Goal: Navigation & Orientation: Go to known website

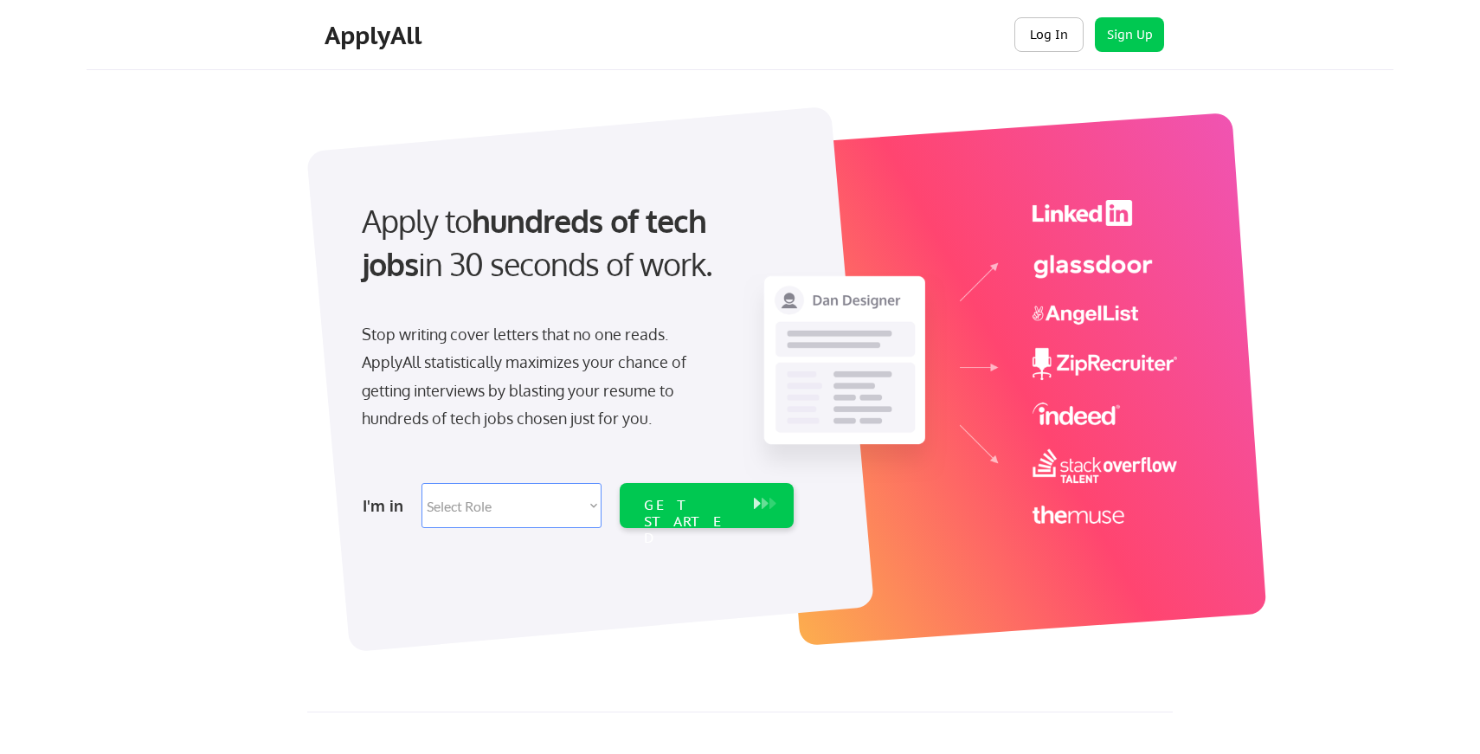
click at [1053, 31] on button "Log In" at bounding box center [1049, 34] width 69 height 35
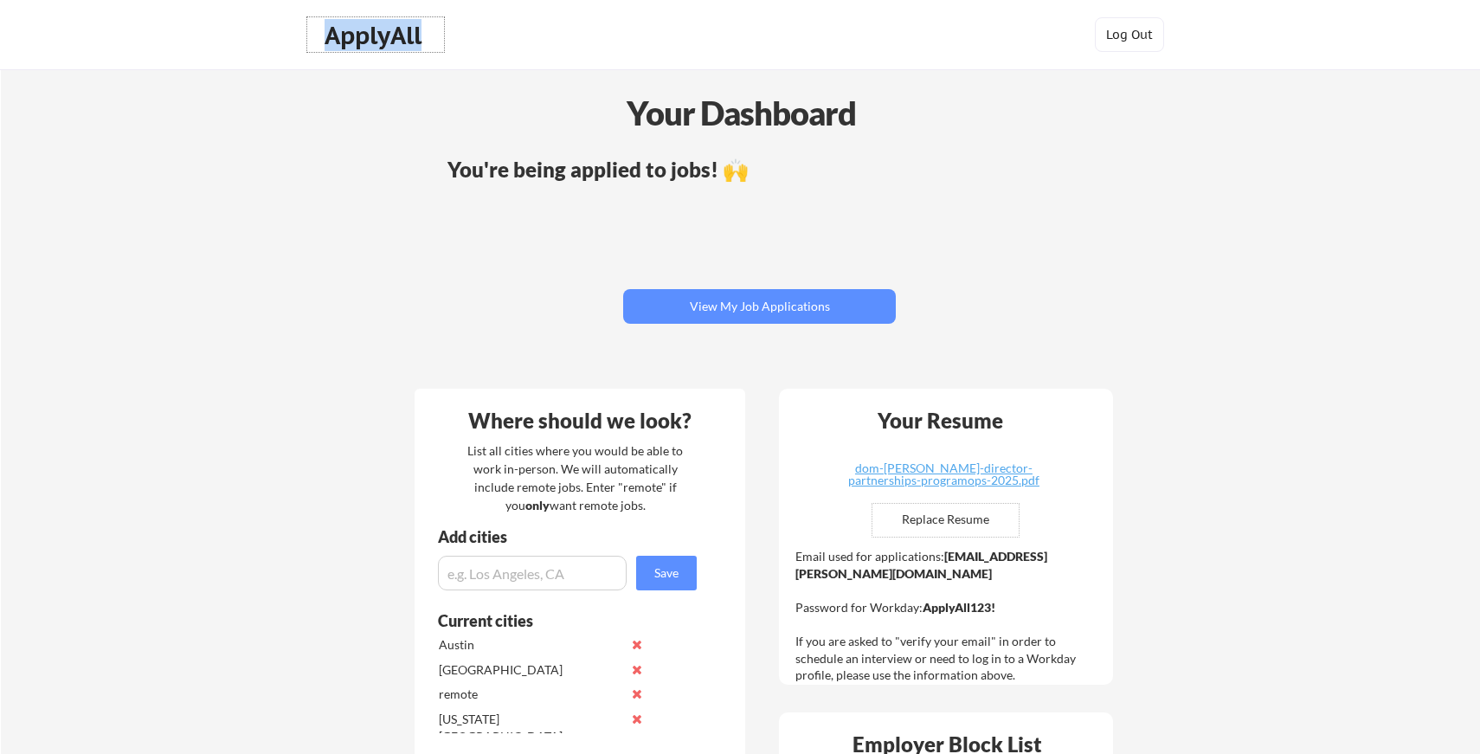
drag, startPoint x: 431, startPoint y: 41, endPoint x: 312, endPoint y: 41, distance: 119.5
click at [312, 41] on div "ApplyAll" at bounding box center [375, 34] width 137 height 35
copy div "ApplyAll"
